Goal: Find specific page/section: Find specific page/section

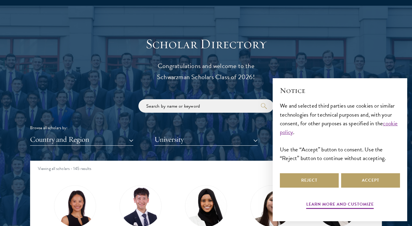
scroll to position [627, 0]
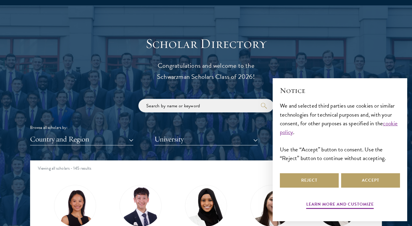
click at [166, 108] on input "search" at bounding box center [205, 106] width 135 height 14
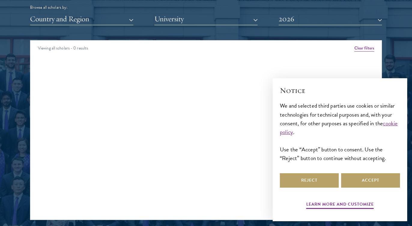
scroll to position [748, 0]
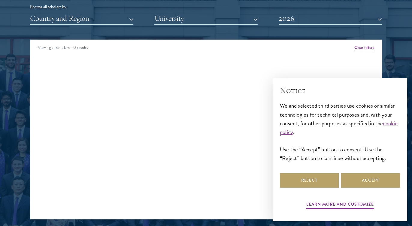
type input "anurag"
click at [379, 20] on button "2026" at bounding box center [329, 18] width 103 height 12
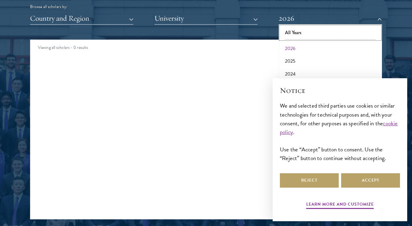
click at [293, 31] on button "All Years" at bounding box center [330, 32] width 100 height 13
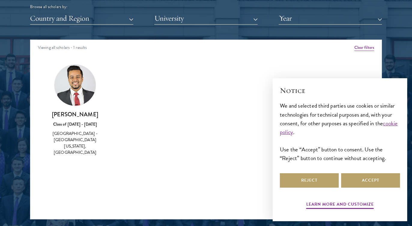
click at [74, 115] on h3 "[PERSON_NAME]" at bounding box center [74, 115] width 53 height 8
click at [77, 89] on img at bounding box center [74, 85] width 41 height 41
click at [73, 139] on div "[GEOGRAPHIC_DATA] - [GEOGRAPHIC_DATA][US_STATE], [GEOGRAPHIC_DATA]" at bounding box center [74, 143] width 53 height 25
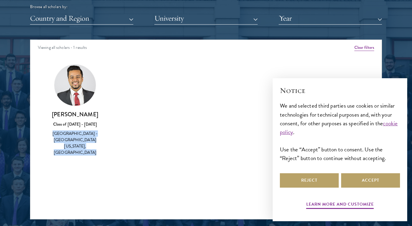
click at [73, 139] on div "[GEOGRAPHIC_DATA] - [GEOGRAPHIC_DATA][US_STATE], [GEOGRAPHIC_DATA]" at bounding box center [74, 143] width 53 height 25
click at [77, 103] on img at bounding box center [74, 85] width 41 height 41
click at [77, 101] on img at bounding box center [74, 85] width 41 height 41
click at [77, 100] on img at bounding box center [74, 85] width 41 height 41
